Goal: Task Accomplishment & Management: Manage account settings

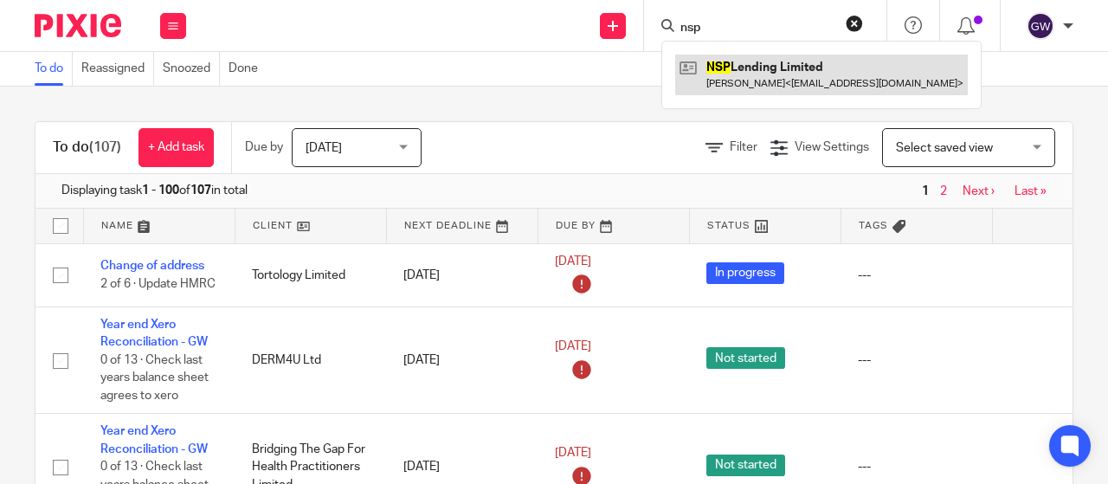
type input "nsp"
click at [736, 56] on link at bounding box center [821, 75] width 293 height 40
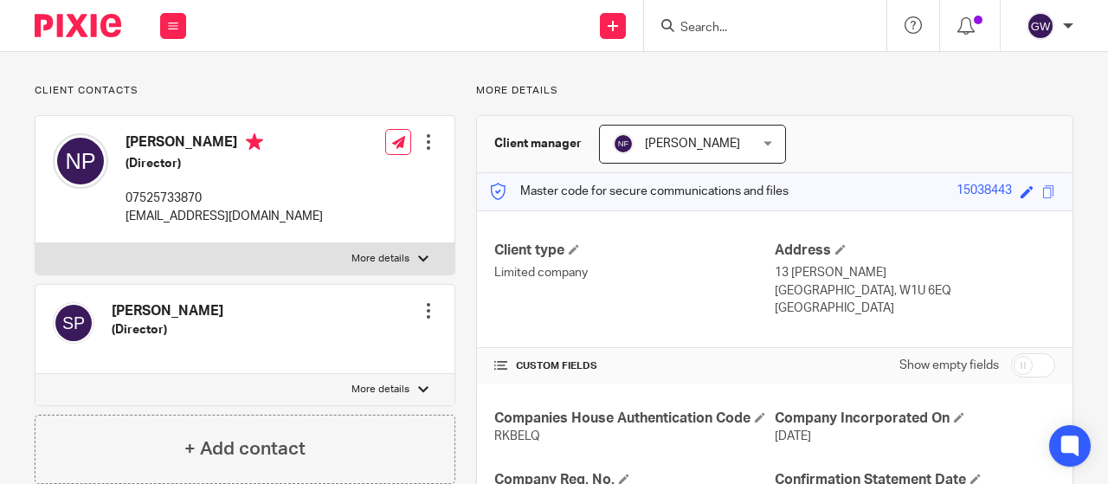
scroll to position [260, 0]
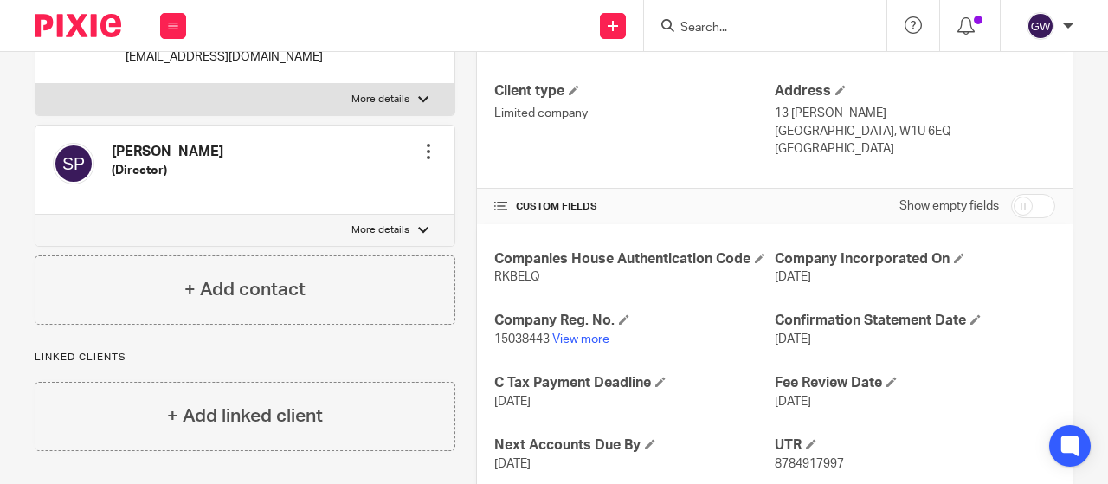
click at [515, 273] on span "RKBELQ" at bounding box center [517, 277] width 46 height 12
copy span "RKBELQ"
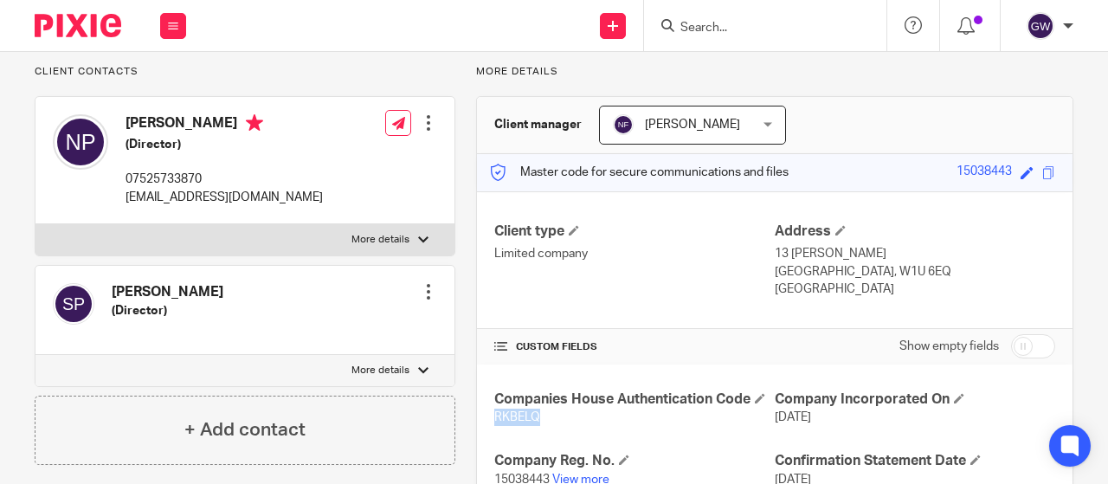
scroll to position [0, 0]
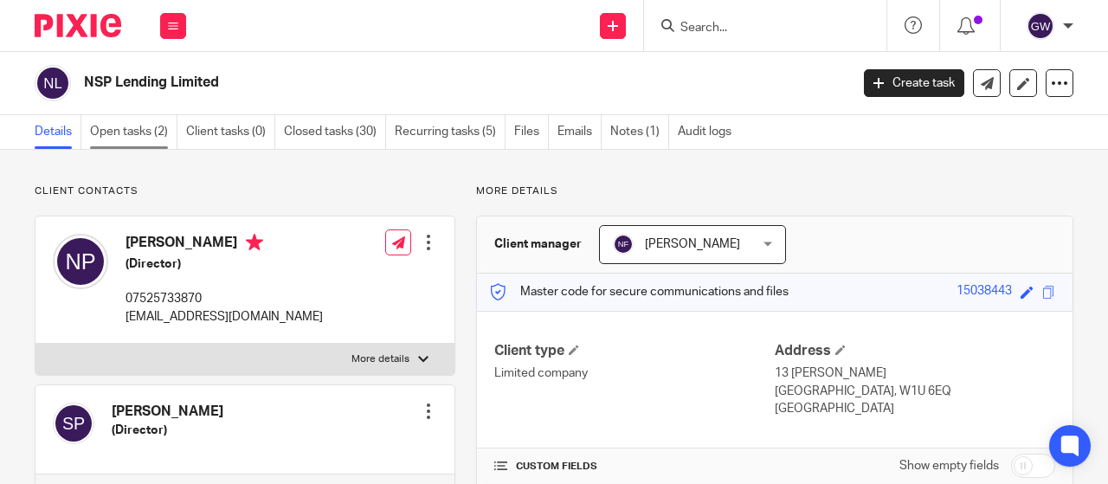
click at [138, 135] on link "Open tasks (2)" at bounding box center [133, 132] width 87 height 34
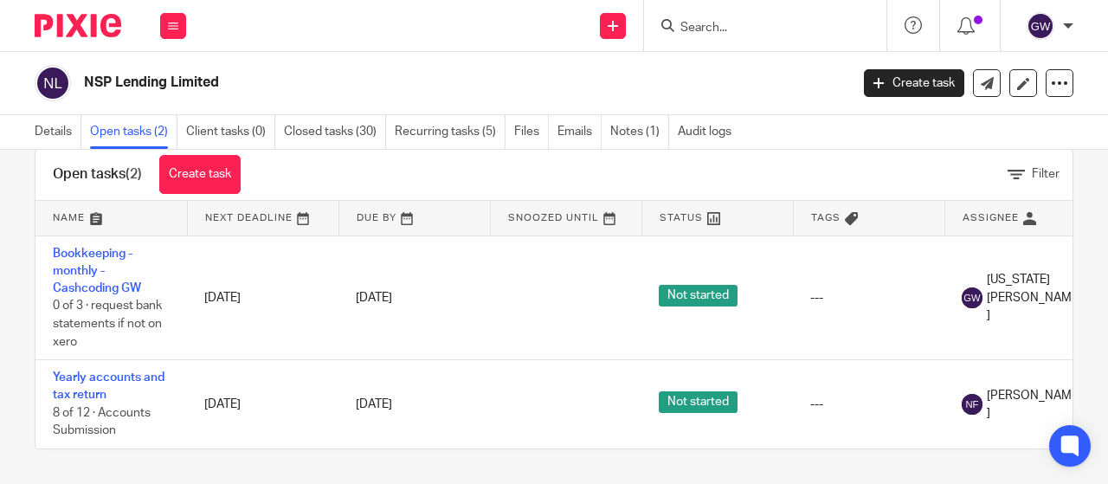
scroll to position [0, 201]
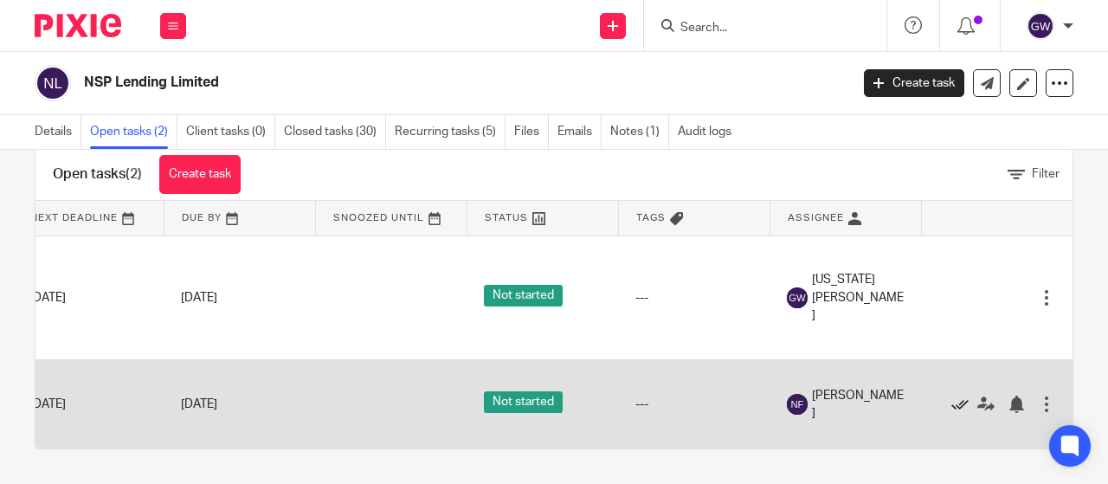
click at [952, 396] on icon at bounding box center [960, 404] width 17 height 17
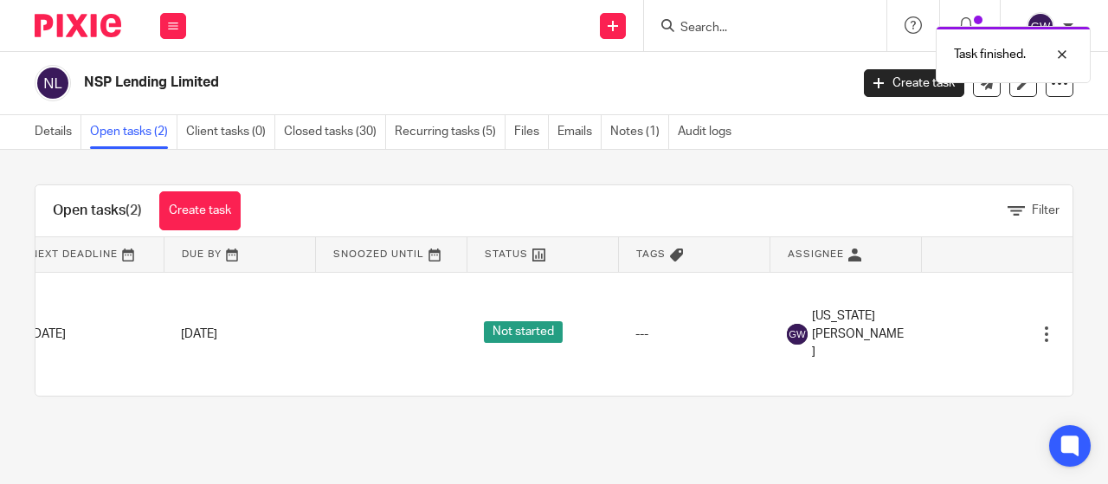
scroll to position [0, 0]
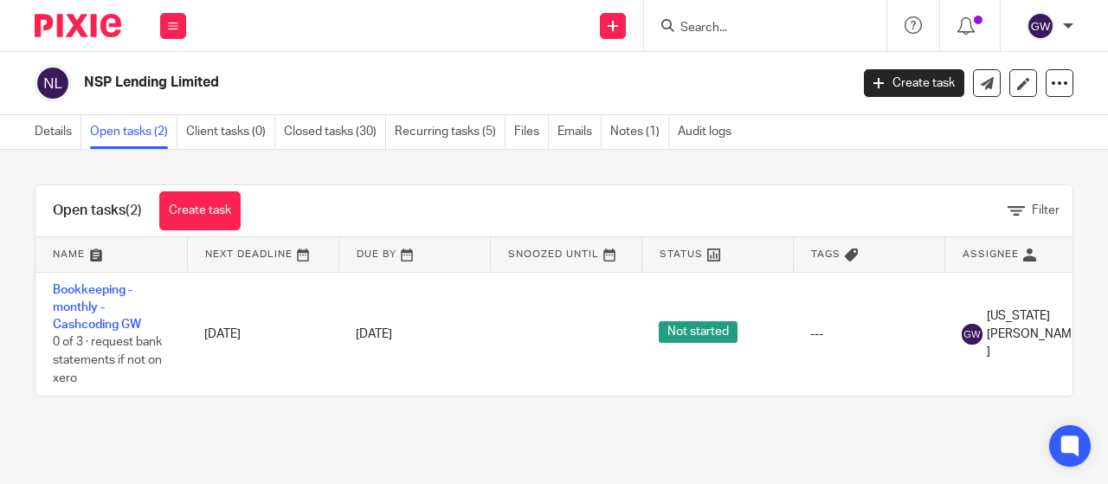
click at [770, 25] on input "Search" at bounding box center [757, 29] width 156 height 16
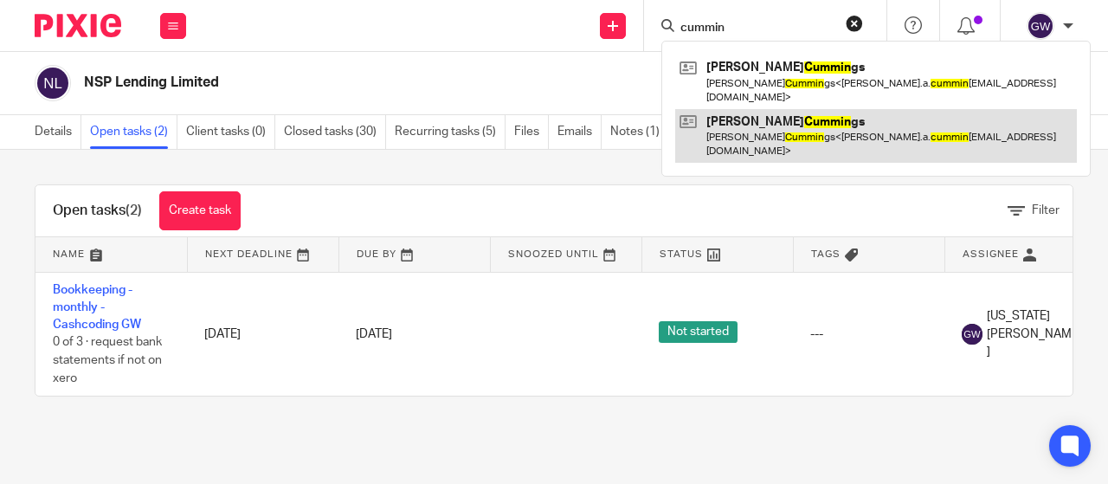
type input "cummin"
click at [736, 110] on link at bounding box center [876, 136] width 402 height 54
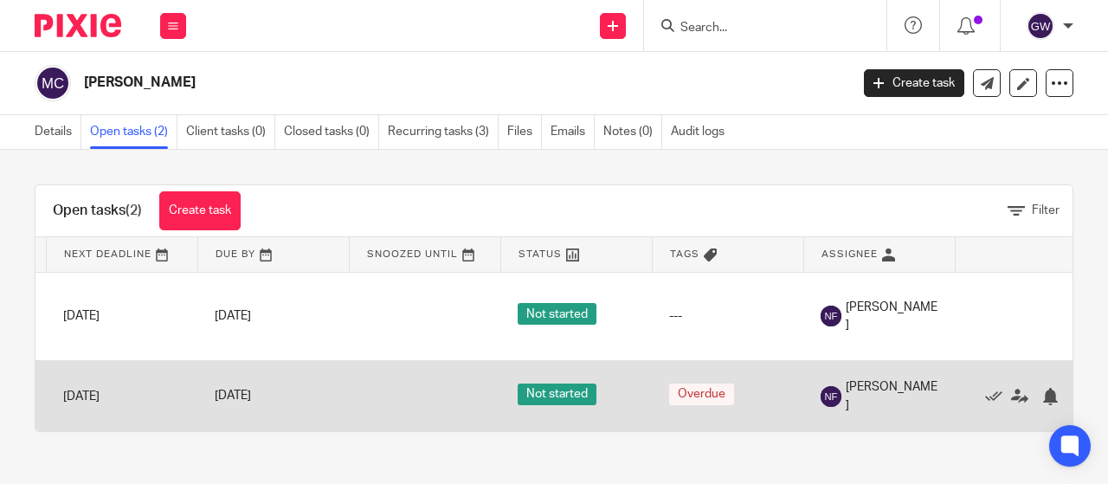
scroll to position [0, 201]
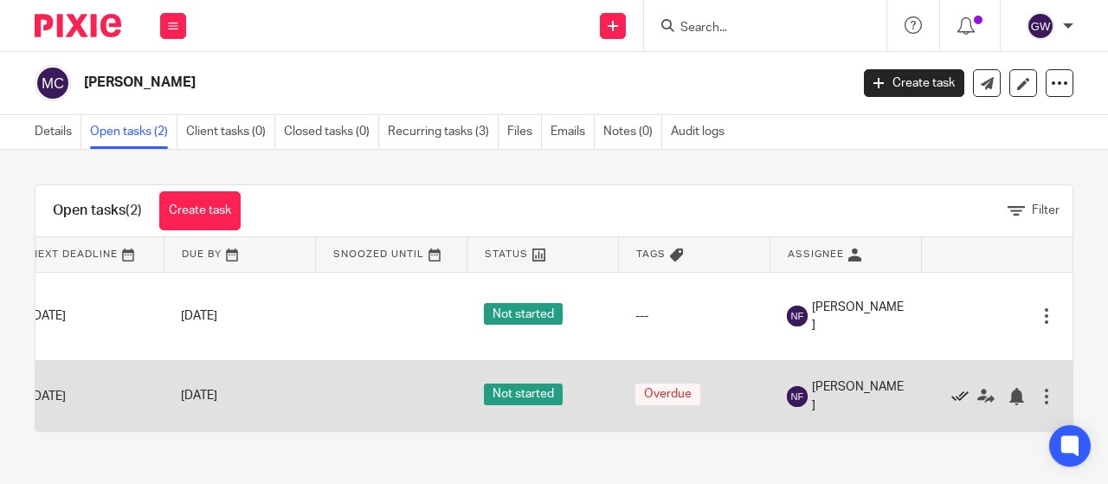
click at [952, 405] on icon at bounding box center [960, 396] width 17 height 17
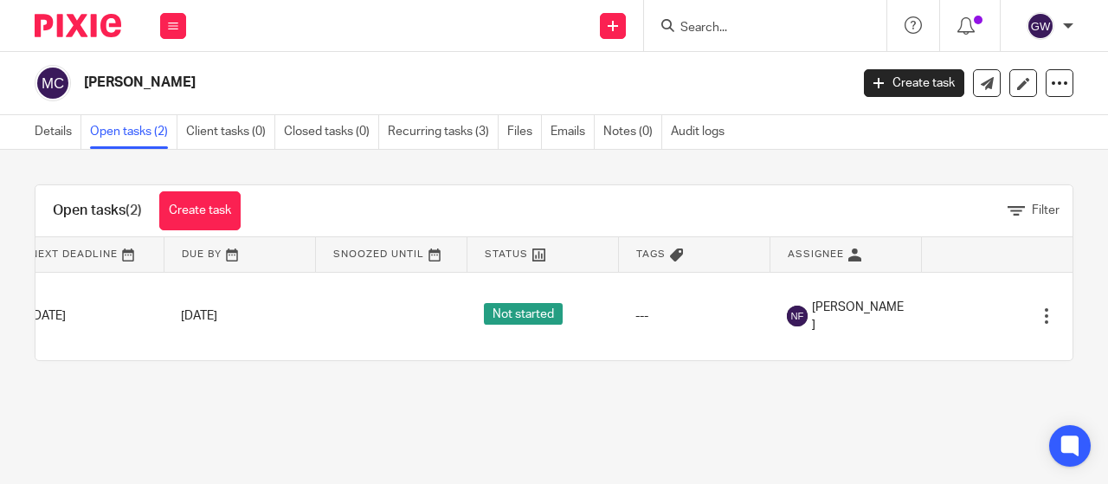
click at [737, 29] on input "Search" at bounding box center [757, 29] width 156 height 16
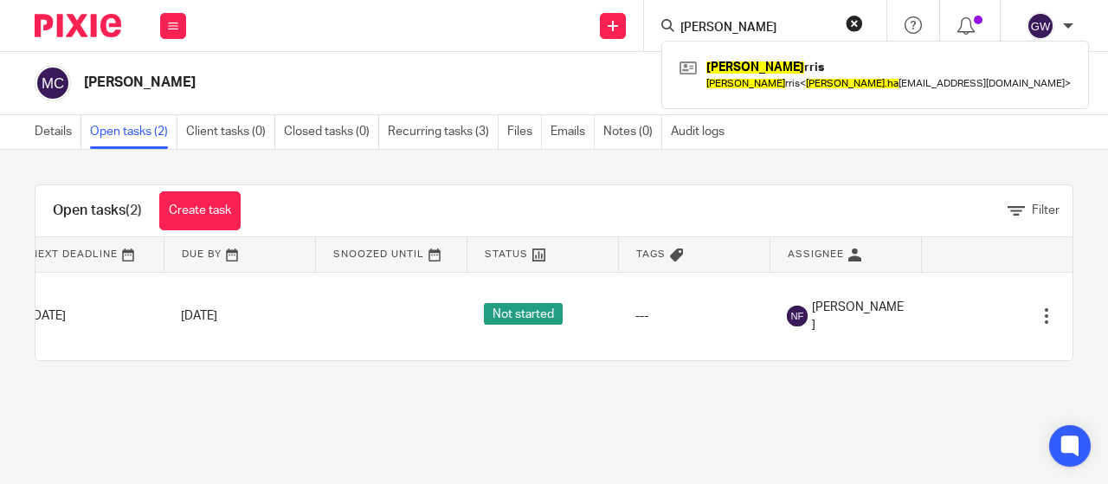
type input "john ha"
click at [746, 48] on div "John Ha rris John Ha rris < john.ha rris@wienerberger.com >" at bounding box center [876, 75] width 428 height 68
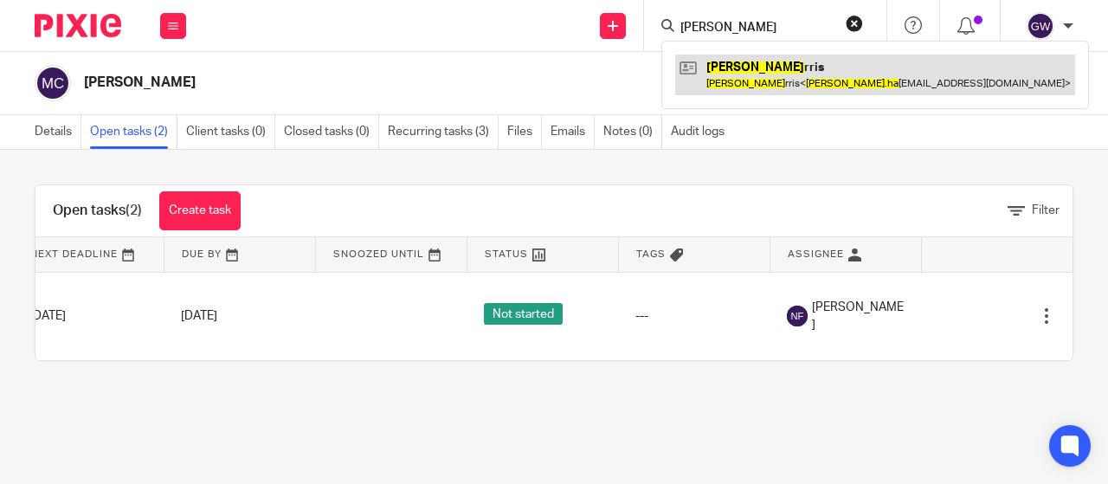
click at [766, 84] on link at bounding box center [875, 75] width 400 height 40
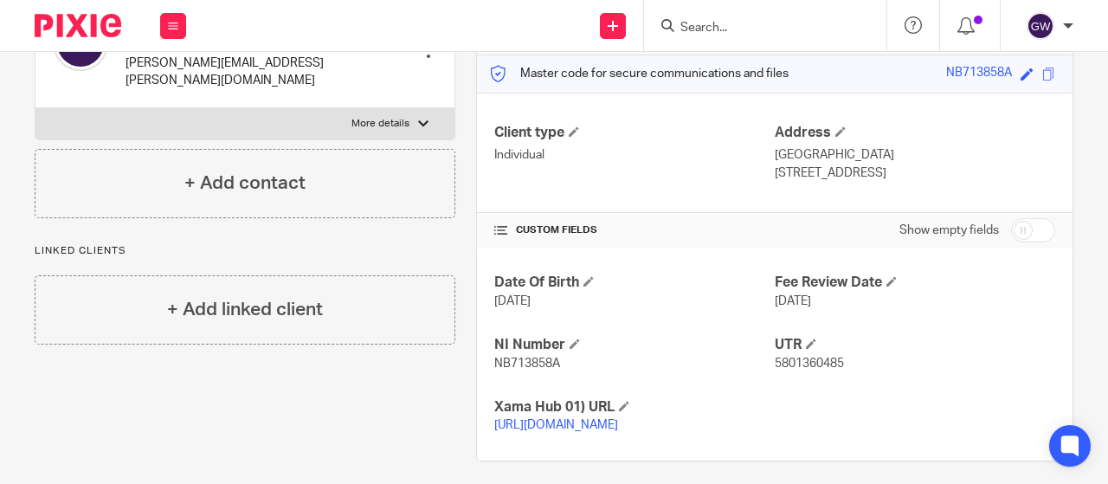
scroll to position [246, 0]
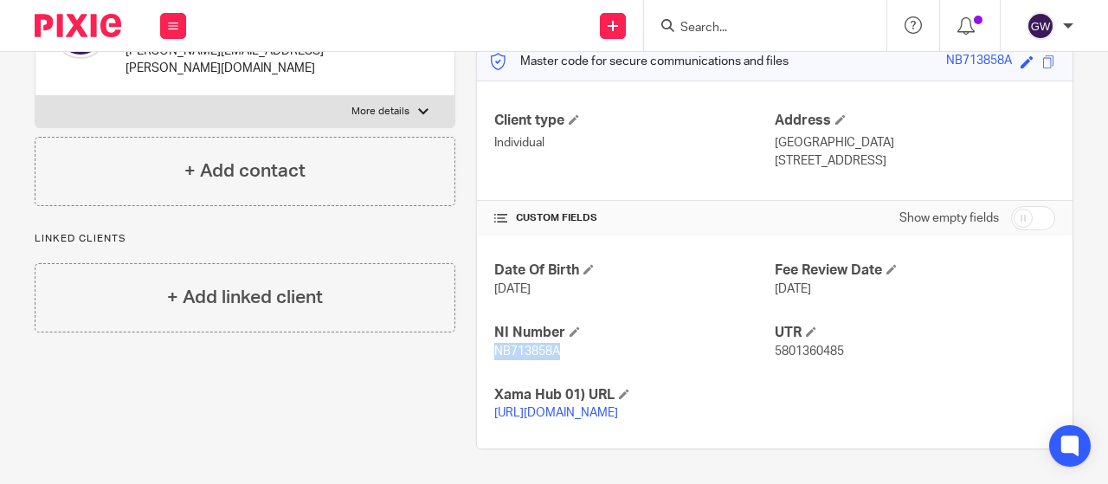
drag, startPoint x: 547, startPoint y: 331, endPoint x: 483, endPoint y: 330, distance: 64.1
click at [483, 330] on div "Date Of Birth [DATE] Fee Review Date [DATE] NI Number NB713858A UTR 5801360485 …" at bounding box center [775, 342] width 596 height 212
click at [703, 29] on input "Search" at bounding box center [757, 29] width 156 height 16
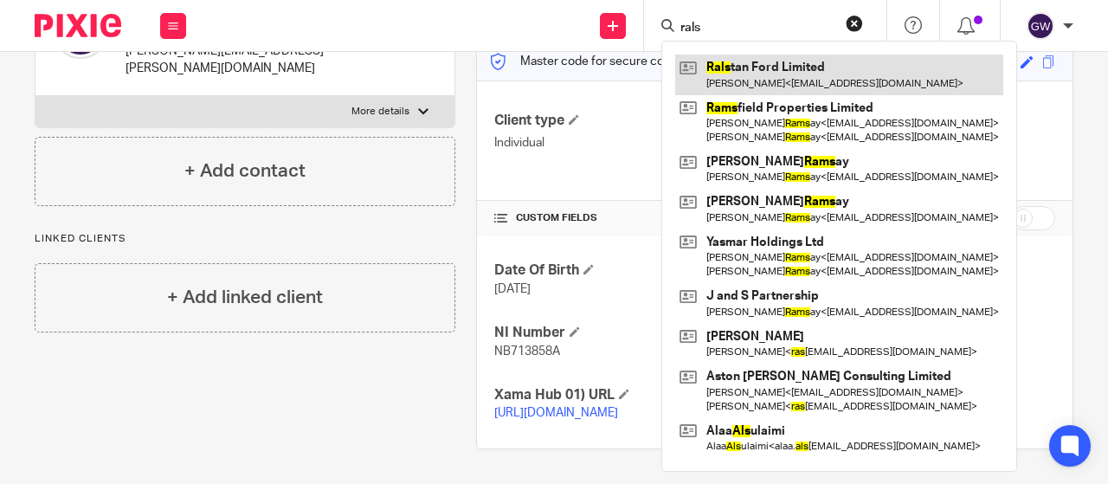
type input "rals"
click at [735, 75] on link at bounding box center [839, 75] width 328 height 40
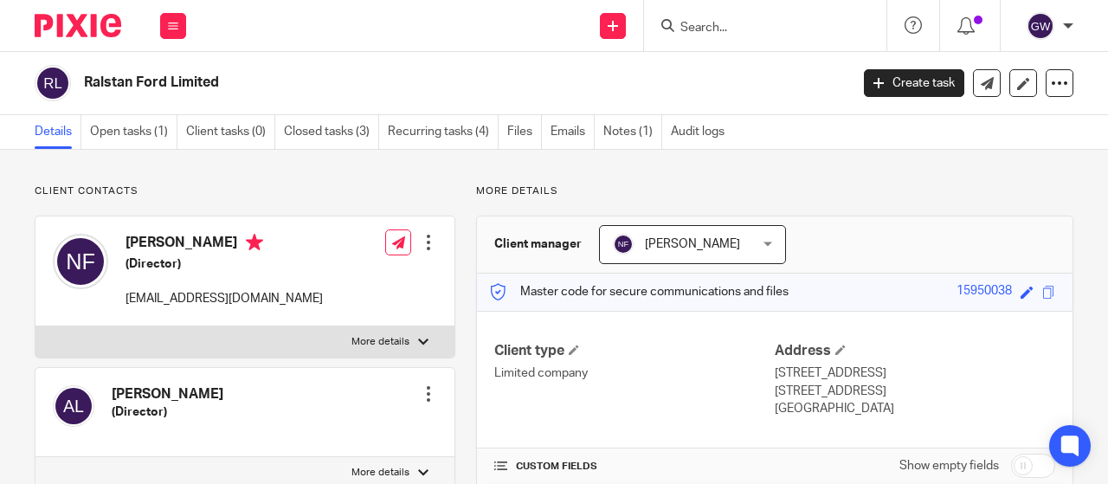
scroll to position [346, 0]
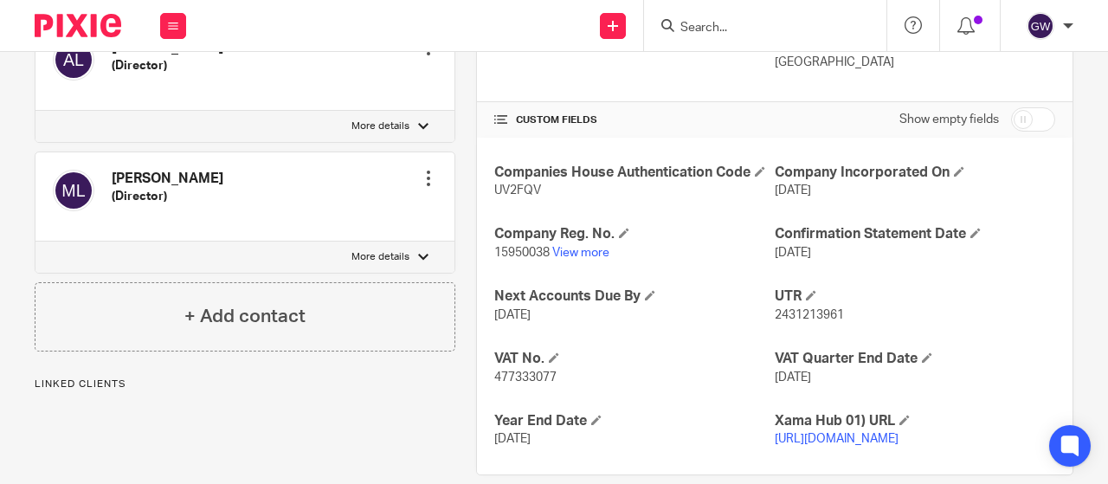
click at [516, 254] on span "15950038" at bounding box center [521, 253] width 55 height 12
copy p "15950038"
click at [511, 186] on span "UV2FQV" at bounding box center [517, 190] width 47 height 12
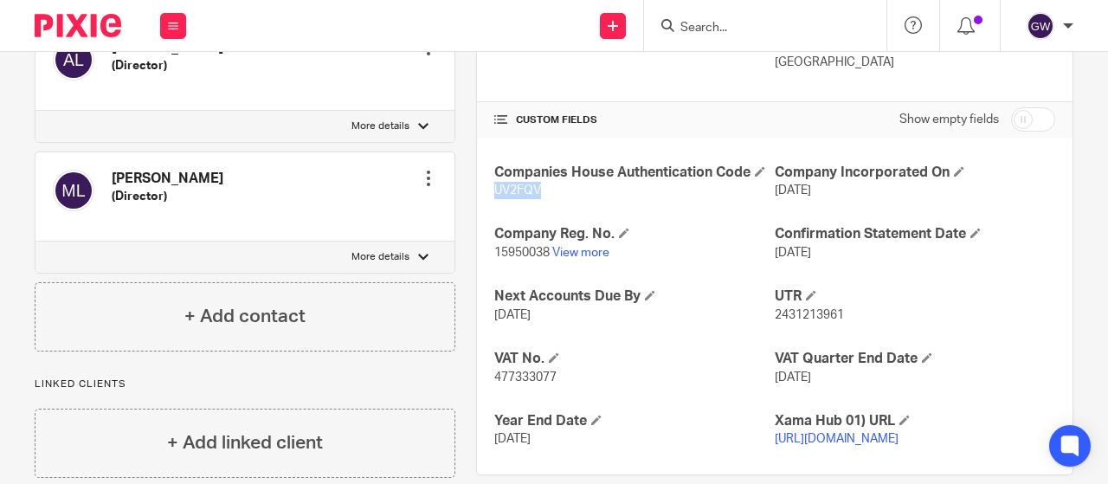
copy span "UV2FQV"
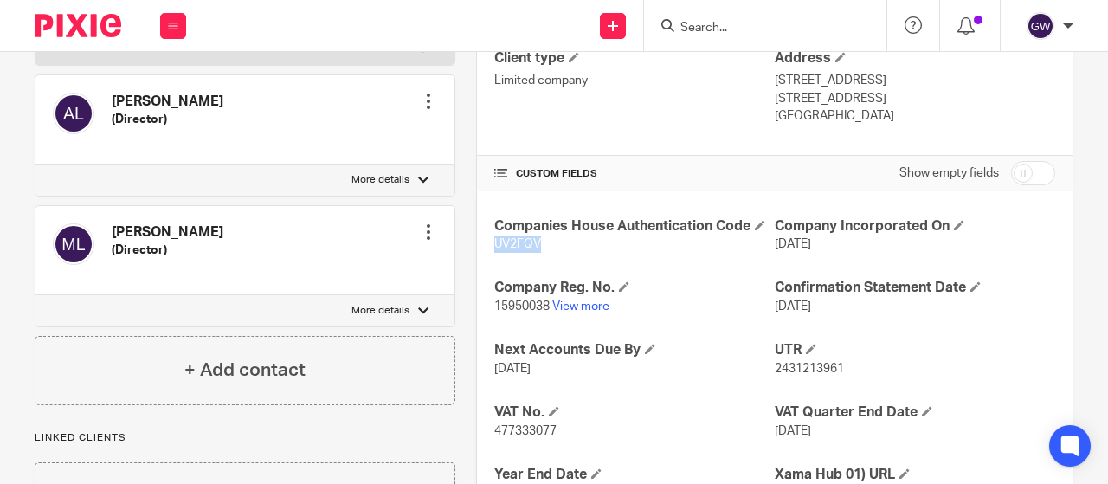
scroll to position [0, 0]
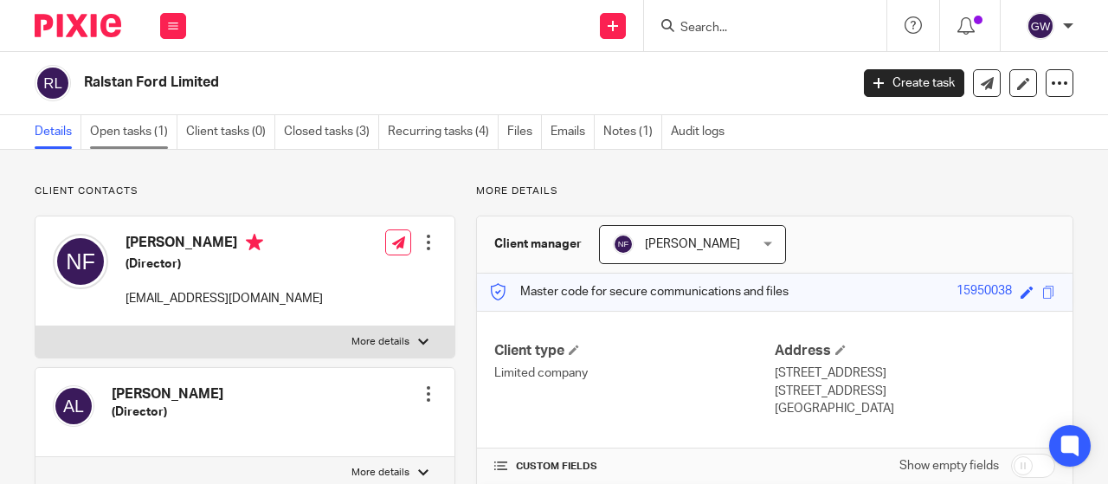
click at [152, 142] on link "Open tasks (1)" at bounding box center [133, 132] width 87 height 34
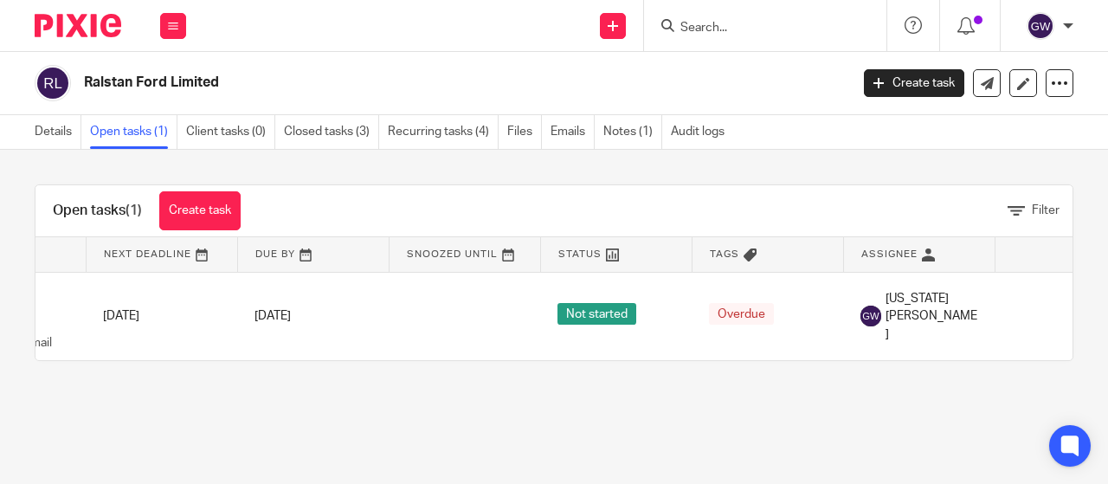
scroll to position [0, 156]
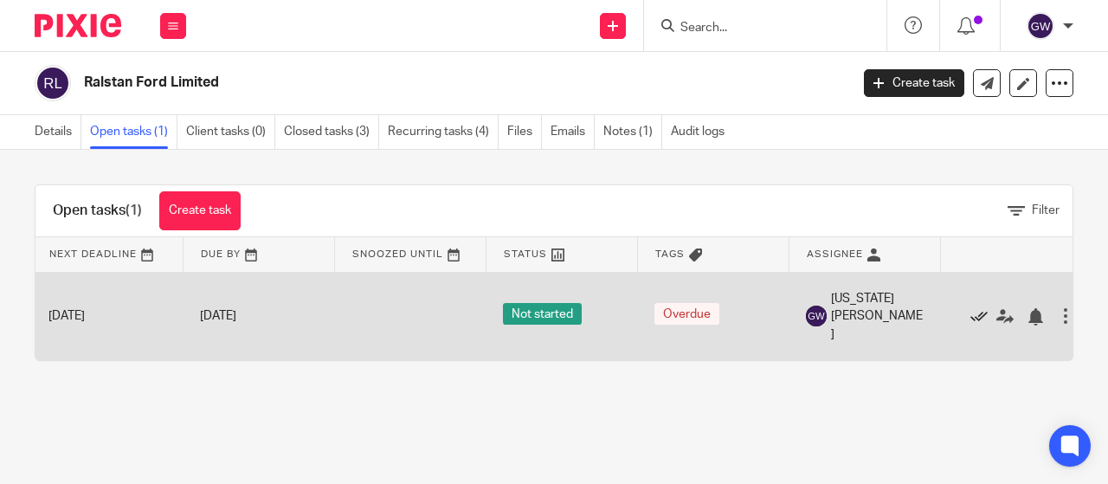
click at [977, 318] on icon at bounding box center [979, 316] width 17 height 17
